Goal: Find contact information: Find contact information

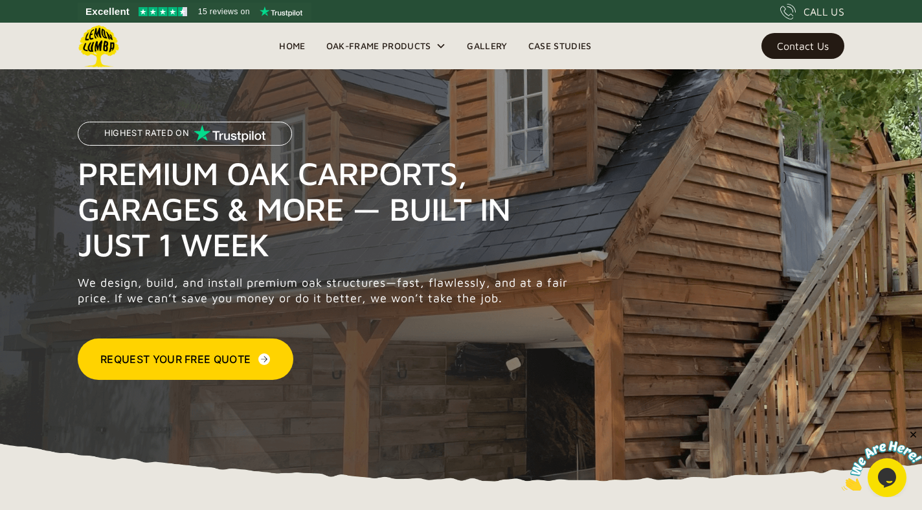
scroll to position [2, 0]
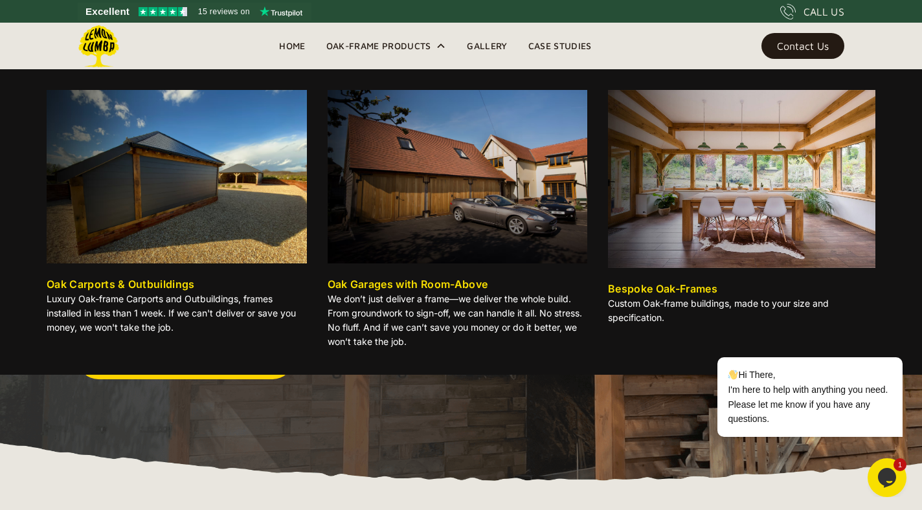
click at [205, 144] on img at bounding box center [177, 177] width 260 height 174
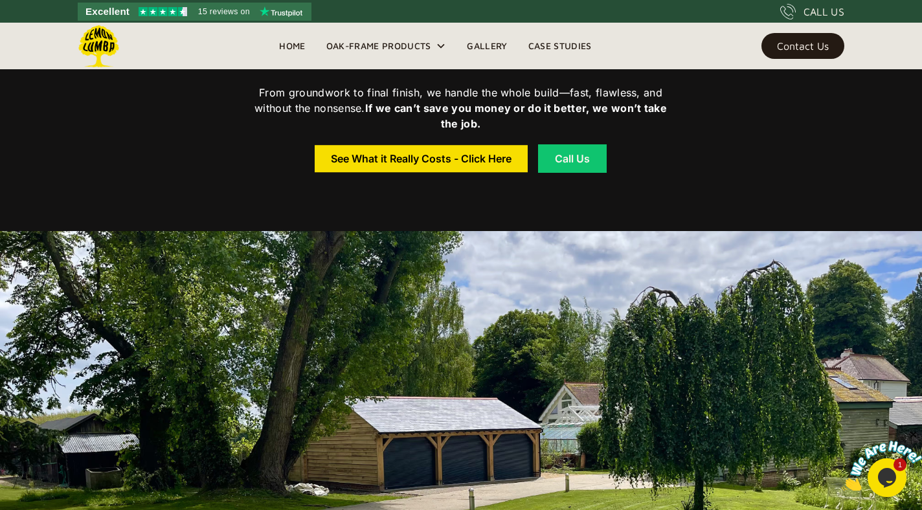
scroll to position [578, 0]
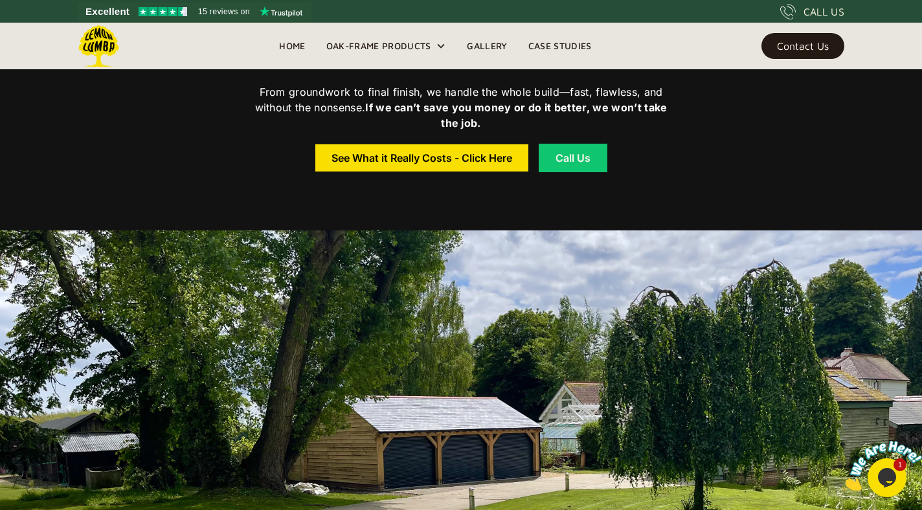
click at [785, 44] on div "Contact Us" at bounding box center [803, 45] width 52 height 9
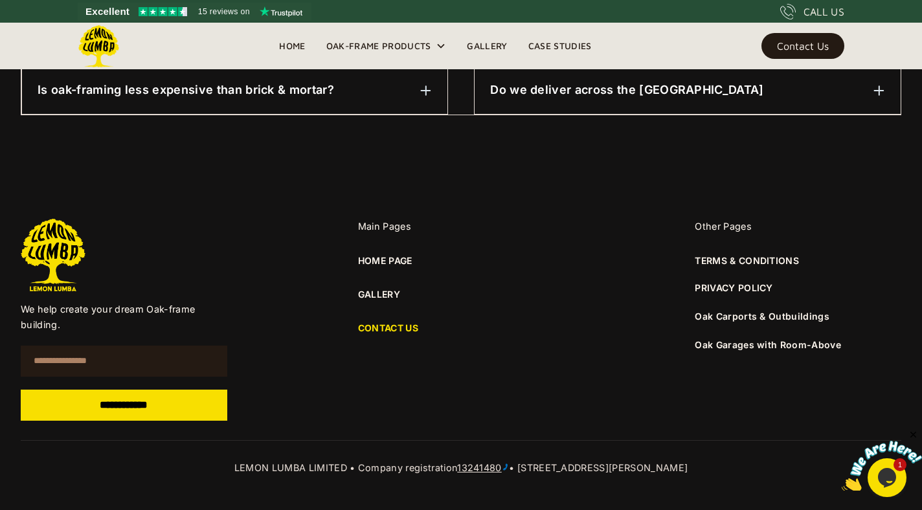
scroll to position [910, 0]
drag, startPoint x: 659, startPoint y: 466, endPoint x: 724, endPoint y: 472, distance: 65.7
click at [724, 472] on div "LEMON LUMBA LIMITED • Company registration 13241480 • [STREET_ADDRESS][PERSON_N…" at bounding box center [461, 468] width 881 height 16
click at [585, 381] on div "**********" at bounding box center [461, 319] width 881 height 202
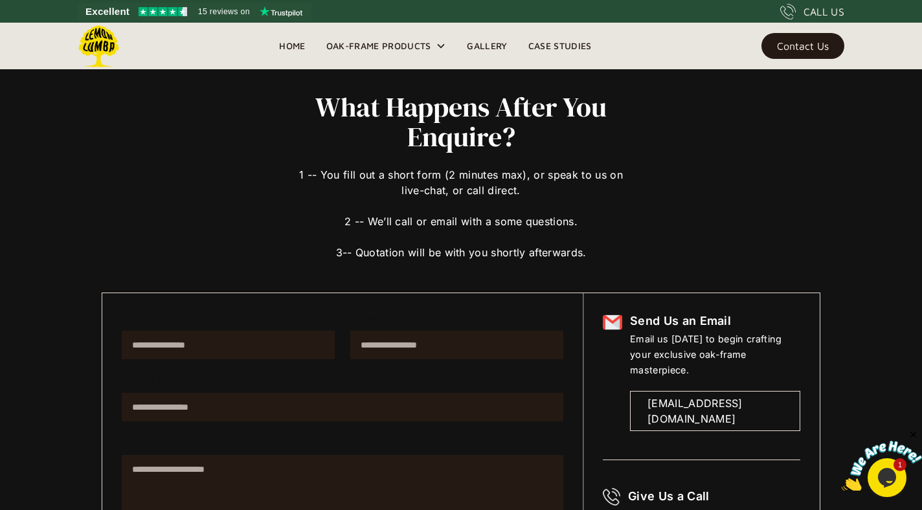
scroll to position [31, 0]
